Goal: Find specific page/section: Find specific page/section

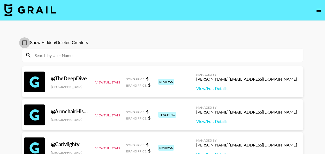
click at [24, 44] on input "Show Hidden/Deleted Creators" at bounding box center [24, 42] width 11 height 11
checkbox input "true"
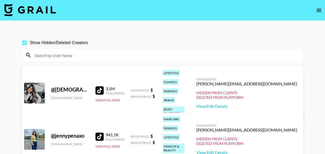
click at [68, 54] on input at bounding box center [166, 55] width 269 height 8
paste input "danicedanae"
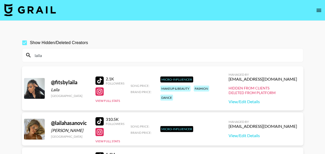
click at [160, 51] on div "laila" at bounding box center [162, 54] width 281 height 13
click at [153, 51] on input "laila" at bounding box center [166, 55] width 269 height 8
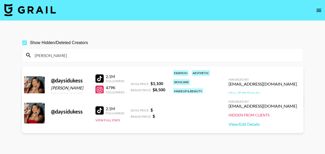
drag, startPoint x: 75, startPoint y: 54, endPoint x: 32, endPoint y: 57, distance: 42.8
click at [32, 57] on input "[PERSON_NAME]" at bounding box center [166, 55] width 269 height 8
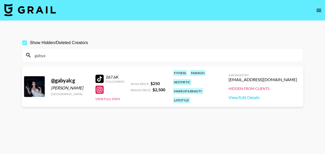
click at [286, 117] on section "Show Hidden/Deleted Creators gabya @ gabyalcg [PERSON_NAME] [GEOGRAPHIC_DATA] 2…" at bounding box center [162, 89] width 281 height 112
click at [117, 55] on input "gabya" at bounding box center [166, 55] width 269 height 8
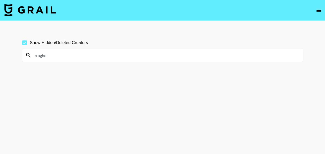
click at [258, 85] on section "Show Hidden/Deleted Creators rraghd" at bounding box center [162, 89] width 281 height 112
click at [180, 57] on input "rraghd" at bounding box center [166, 55] width 269 height 8
type input "slayb"
